Goal: Information Seeking & Learning: Learn about a topic

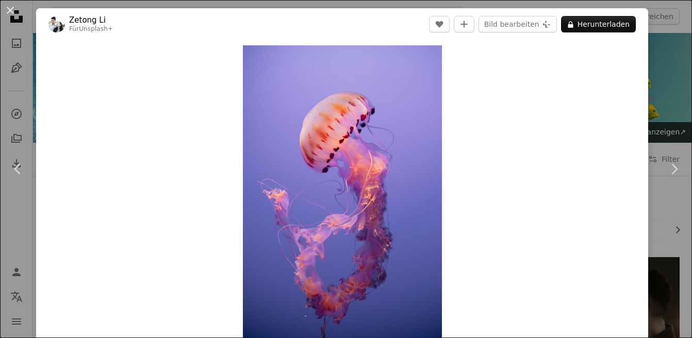
scroll to position [2418, 0]
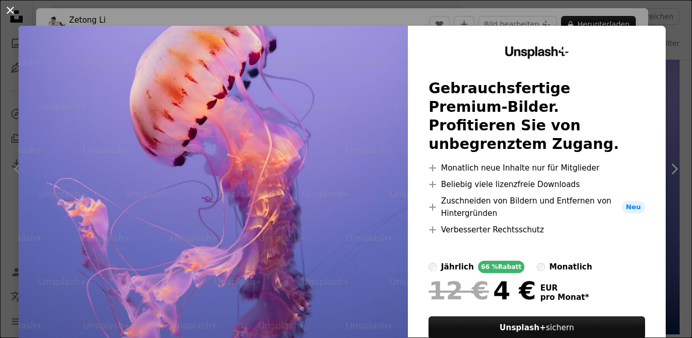
click at [7, 8] on button "An X shape" at bounding box center [10, 10] width 12 height 12
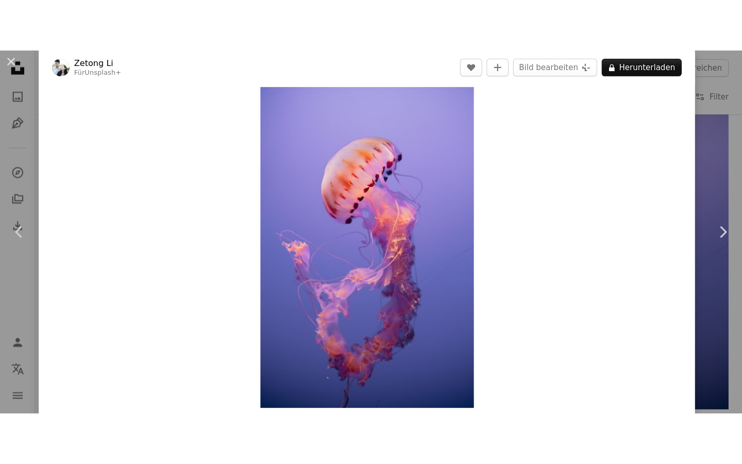
scroll to position [2509, 0]
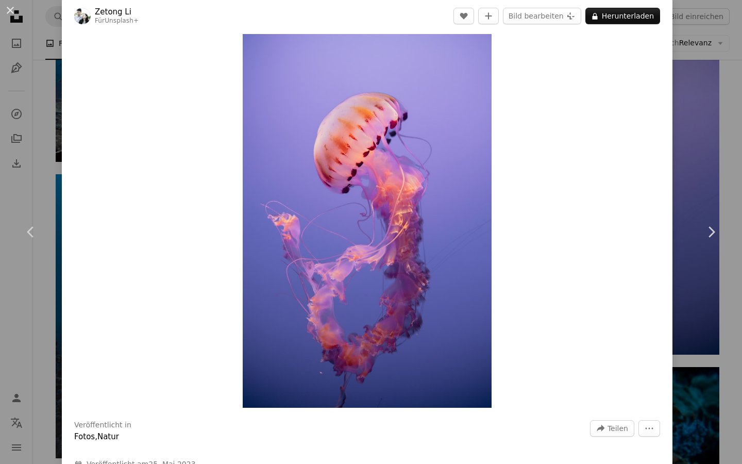
click at [47, 91] on div "An X shape Chevron left Chevron right Zetong Li Für Unsplash+ A heart A plus si…" at bounding box center [371, 232] width 742 height 464
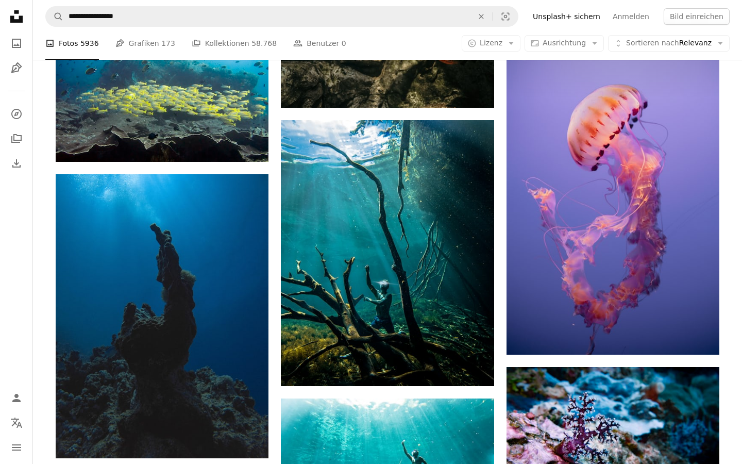
scroll to position [2418, 0]
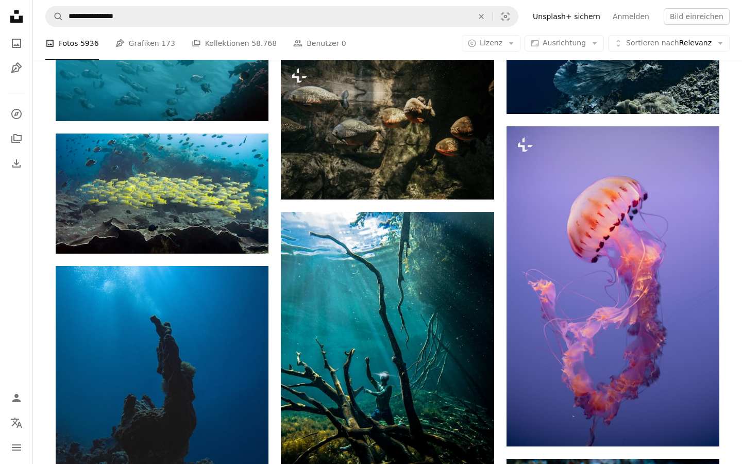
click at [508, 43] on button "A copyright icon © Lizenz Arrow down" at bounding box center [491, 43] width 59 height 16
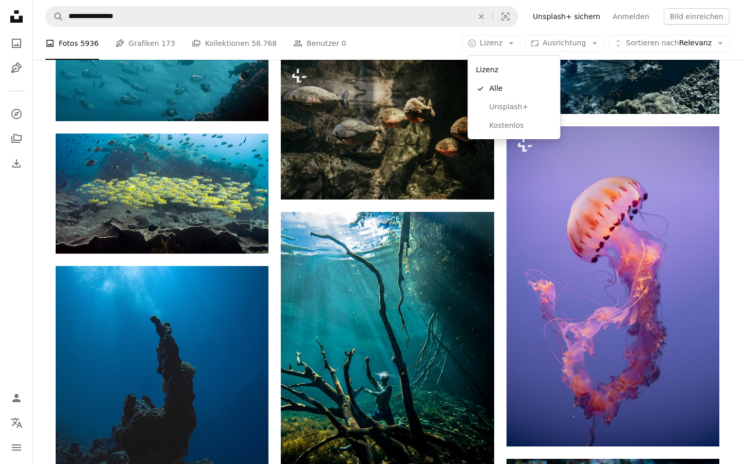
click at [508, 126] on span "Kostenlos" at bounding box center [521, 126] width 63 height 10
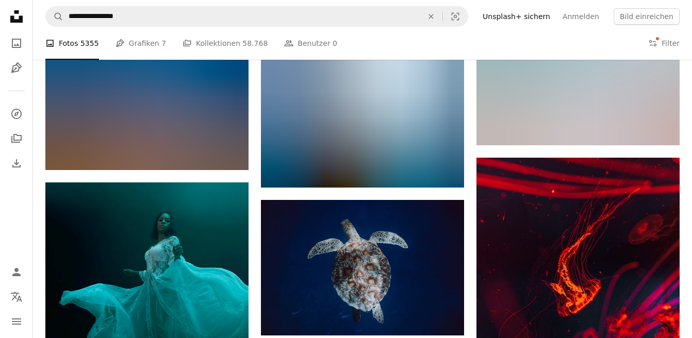
scroll to position [40512, 0]
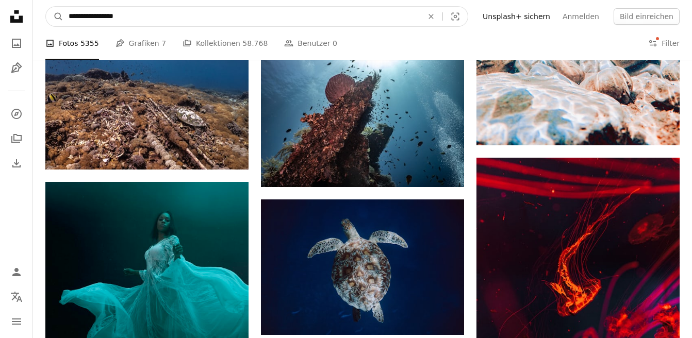
drag, startPoint x: 140, startPoint y: 14, endPoint x: 89, endPoint y: 13, distance: 51.6
click at [89, 13] on input "**********" at bounding box center [241, 17] width 356 height 20
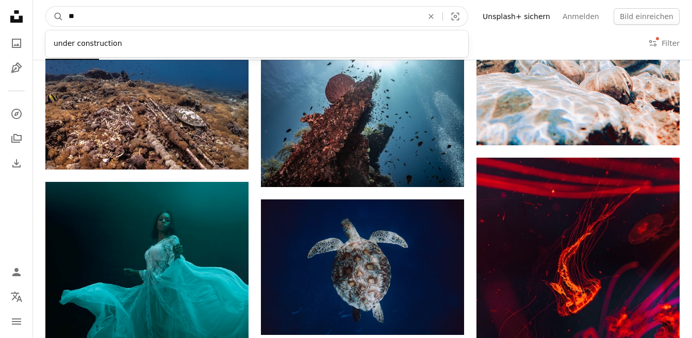
type input "*"
type input "*******"
click at [46, 7] on button "A magnifying glass" at bounding box center [55, 17] width 18 height 20
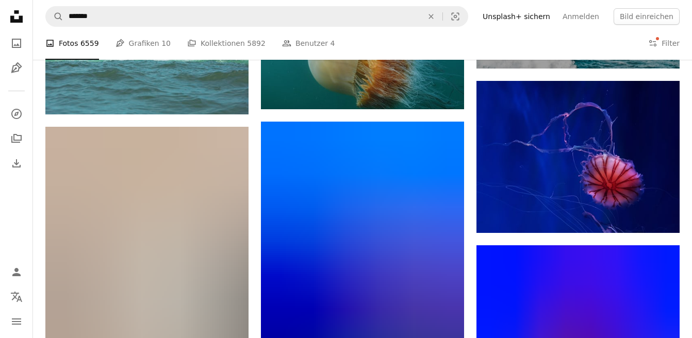
scroll to position [1055, 0]
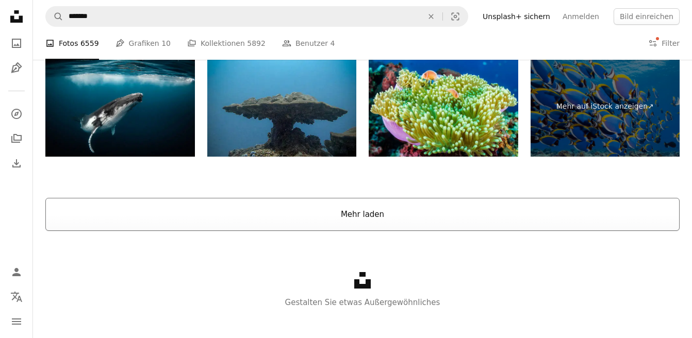
click at [331, 223] on button "Mehr laden" at bounding box center [362, 214] width 634 height 33
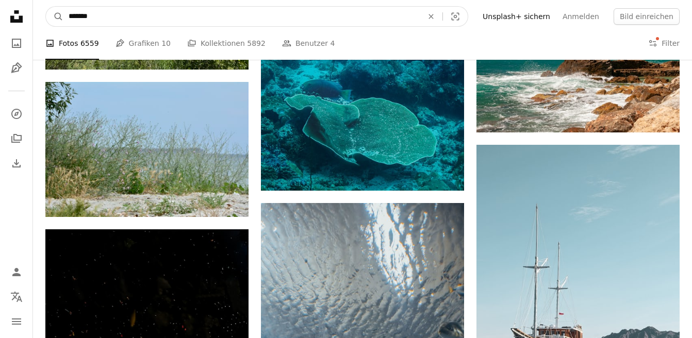
scroll to position [21215, 0]
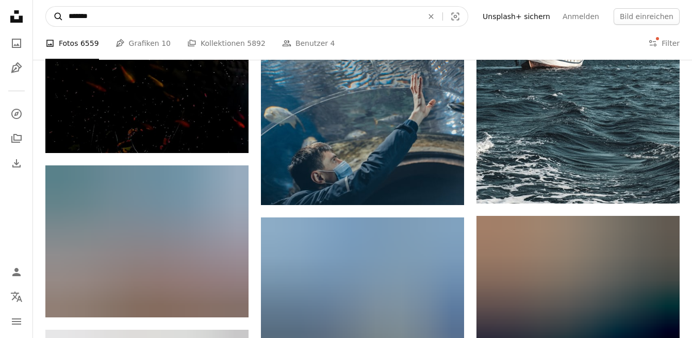
drag, startPoint x: 139, startPoint y: 16, endPoint x: 55, endPoint y: 13, distance: 84.1
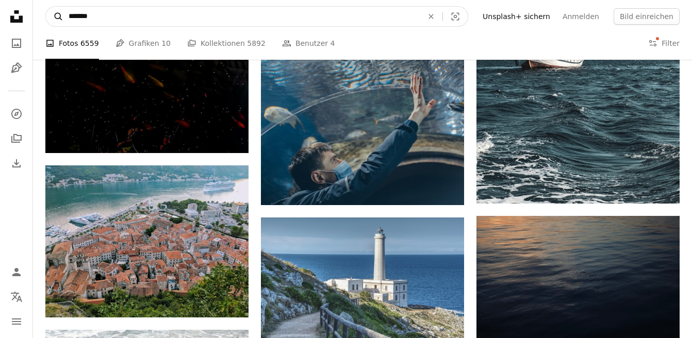
click at [55, 13] on form "A magnifying glass ******* An X shape Visual search" at bounding box center [256, 16] width 423 height 21
type input "**********"
click at [46, 7] on button "A magnifying glass" at bounding box center [55, 17] width 18 height 20
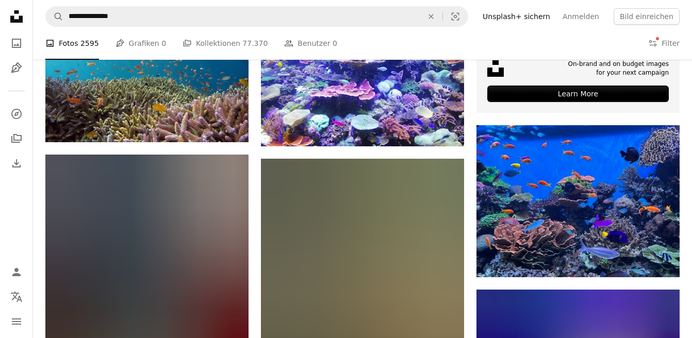
scroll to position [412, 0]
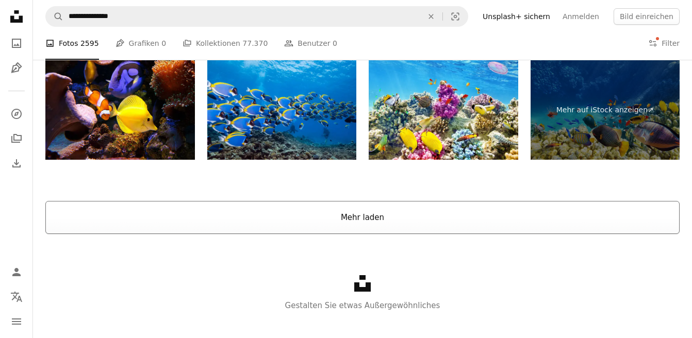
click at [336, 216] on button "Mehr laden" at bounding box center [362, 217] width 634 height 33
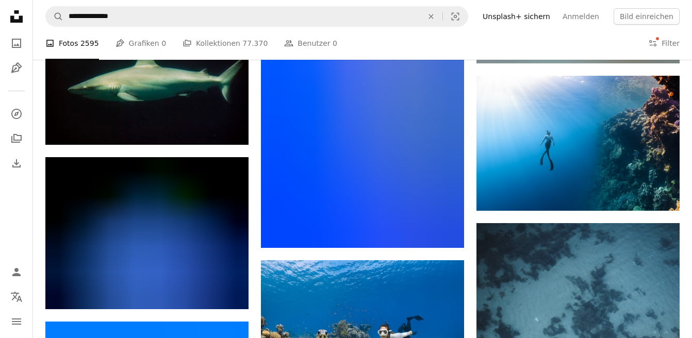
scroll to position [26608, 0]
